Goal: Check status

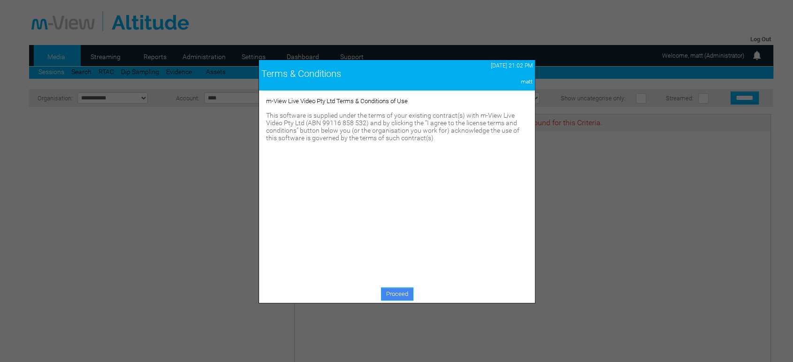
click at [402, 293] on link "Proceed" at bounding box center [397, 294] width 32 height 13
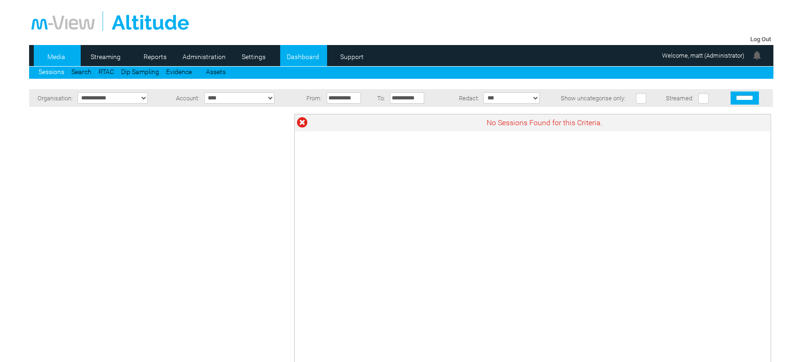
click at [308, 55] on link "Dashboard" at bounding box center [303, 57] width 46 height 14
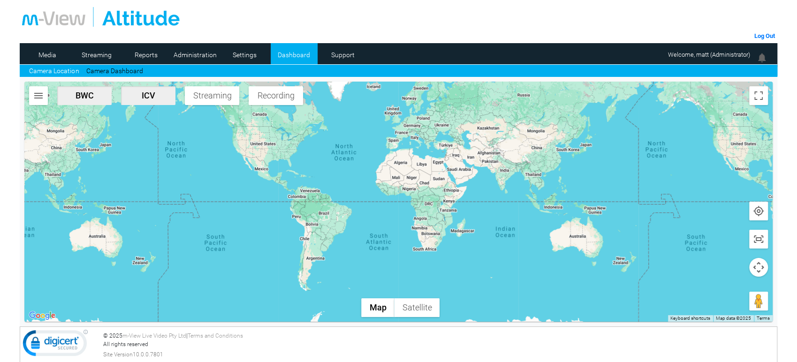
click at [37, 96] on img "button" at bounding box center [38, 95] width 11 height 11
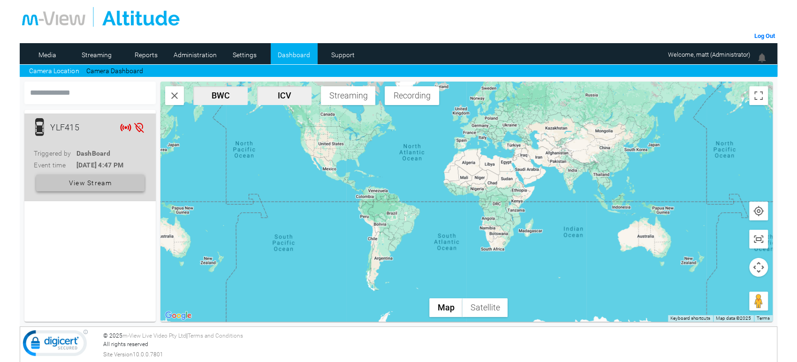
click at [93, 187] on span "View Stream" at bounding box center [90, 183] width 43 height 17
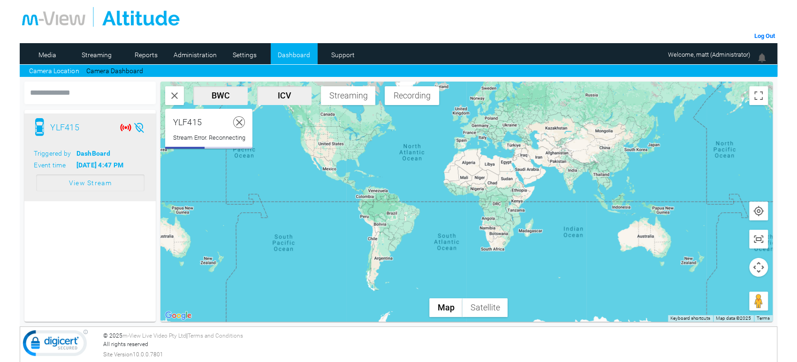
click at [242, 122] on icon at bounding box center [240, 123] width 12 height 12
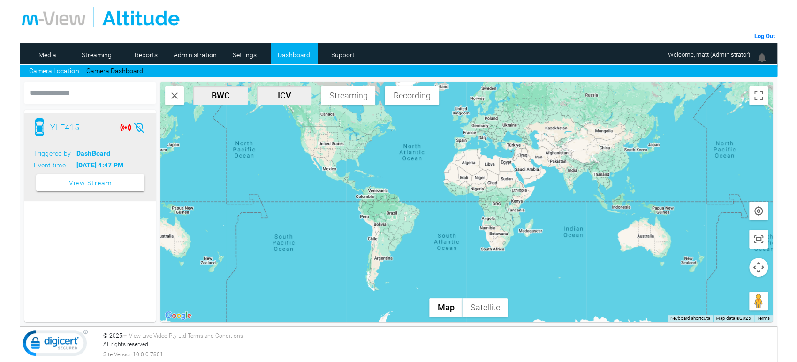
click at [93, 233] on mat-card "YLF415 Triggered by DashBoard Event time [DATE] 4:47 PM View Stream" at bounding box center [89, 216] width 131 height 212
click at [176, 95] on img "button" at bounding box center [174, 95] width 11 height 11
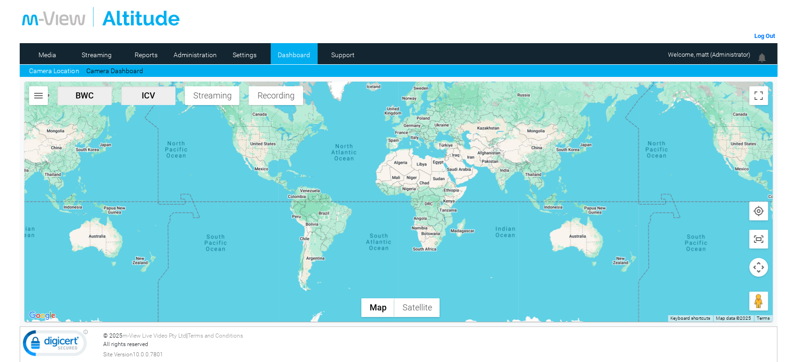
click at [38, 95] on img "button" at bounding box center [38, 95] width 11 height 11
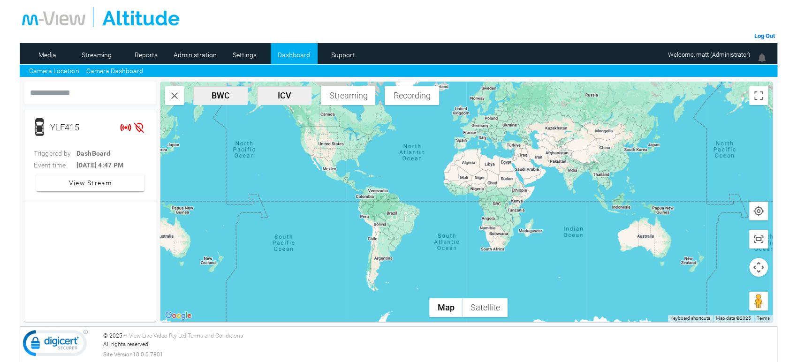
click at [115, 70] on link "Camera Dashboard" at bounding box center [114, 71] width 57 height 10
